Goal: Book appointment/travel/reservation

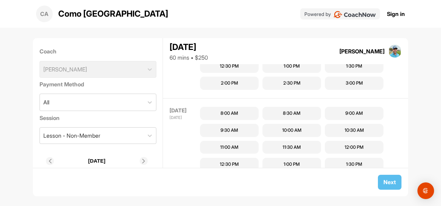
scroll to position [84, 0]
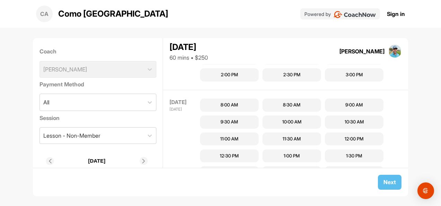
click at [229, 122] on div "9:30 AM" at bounding box center [229, 121] width 18 height 7
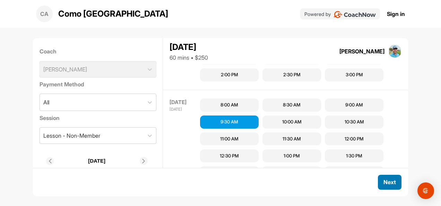
click at [391, 186] on button "Next" at bounding box center [390, 182] width 24 height 15
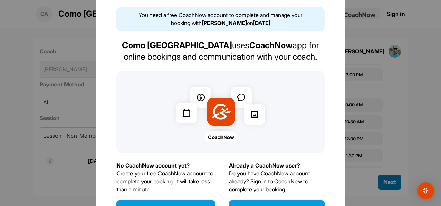
scroll to position [0, 0]
click at [359, 27] on div at bounding box center [220, 103] width 441 height 206
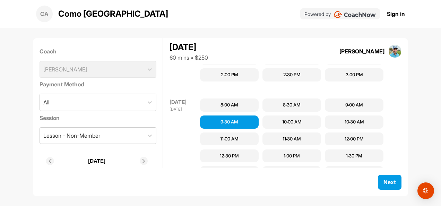
click at [109, 73] on div "Coach [PERSON_NAME]" at bounding box center [97, 62] width 117 height 35
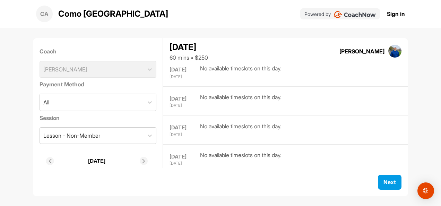
scroll to position [933, 0]
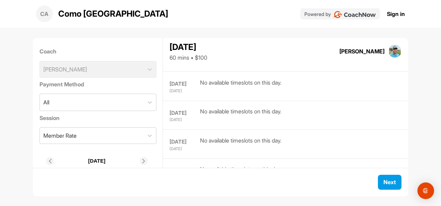
scroll to position [398, 0]
